Goal: Task Accomplishment & Management: Manage account settings

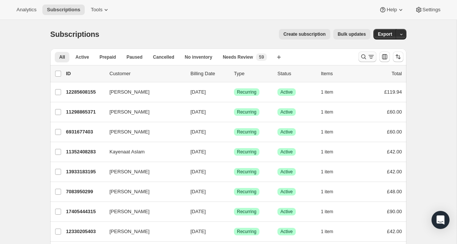
click at [364, 58] on icon "Search and filter results" at bounding box center [364, 57] width 8 height 8
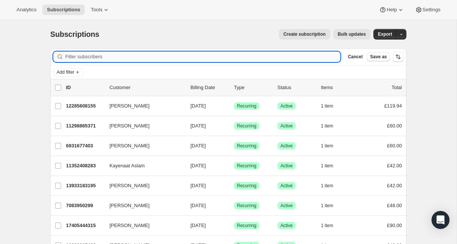
click at [325, 59] on input "Filter subscribers" at bounding box center [202, 56] width 275 height 11
paste input "[EMAIL_ADDRESS][DOMAIN_NAME]"
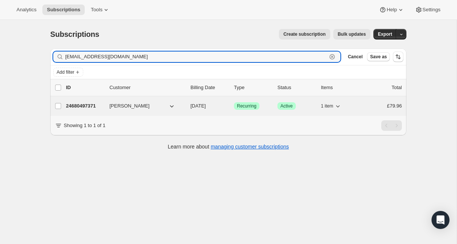
type input "[EMAIL_ADDRESS][DOMAIN_NAME]"
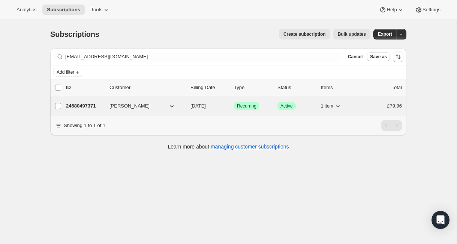
click at [274, 108] on div "24680497371 Wiam Razany [DATE] Success Recurring Success Active 1 item £79.96" at bounding box center [234, 106] width 336 height 11
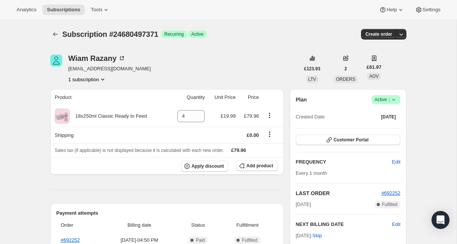
click at [398, 98] on span "Success Active |" at bounding box center [386, 99] width 29 height 9
click at [381, 129] on span "Cancel subscription" at bounding box center [384, 127] width 42 height 6
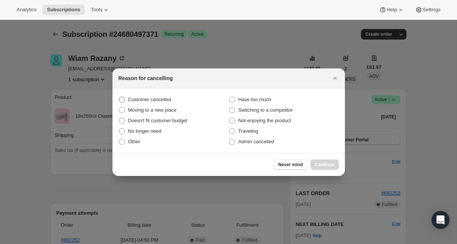
click at [155, 101] on span "Customer cancelled" at bounding box center [149, 99] width 43 height 6
click at [119, 97] on input "Customer cancelled" at bounding box center [119, 96] width 0 height 0
radio input "true"
click at [330, 162] on span "Continue" at bounding box center [325, 164] width 20 height 6
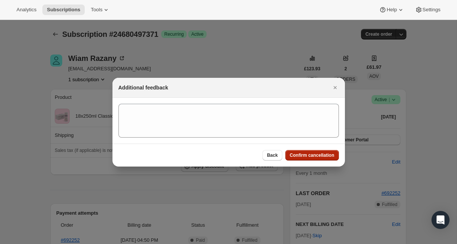
click at [319, 154] on span "Confirm cancellation" at bounding box center [312, 155] width 45 height 6
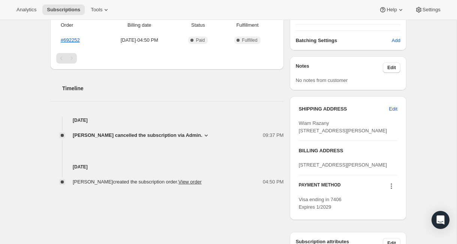
scroll to position [235, 0]
click at [205, 136] on icon at bounding box center [207, 135] width 8 height 8
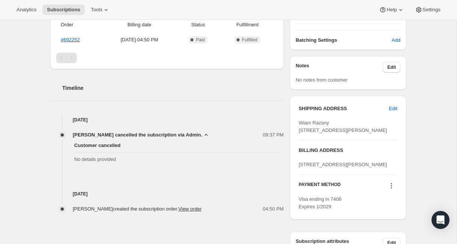
click at [205, 136] on icon at bounding box center [207, 135] width 8 height 8
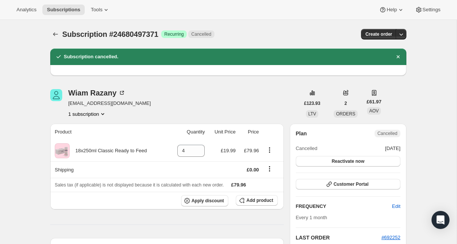
scroll to position [1, 0]
